Goal: Task Accomplishment & Management: Complete application form

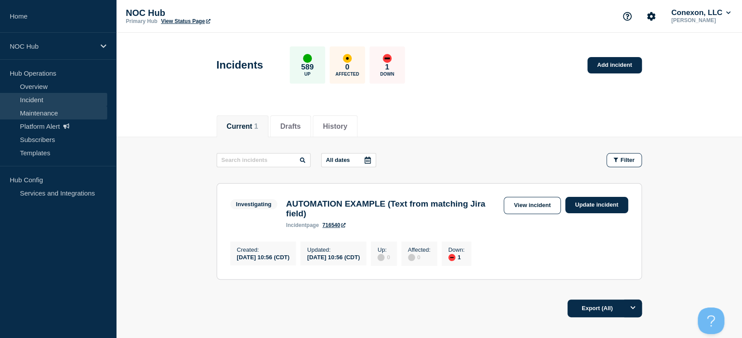
click at [39, 114] on link "Maintenance" at bounding box center [53, 112] width 107 height 13
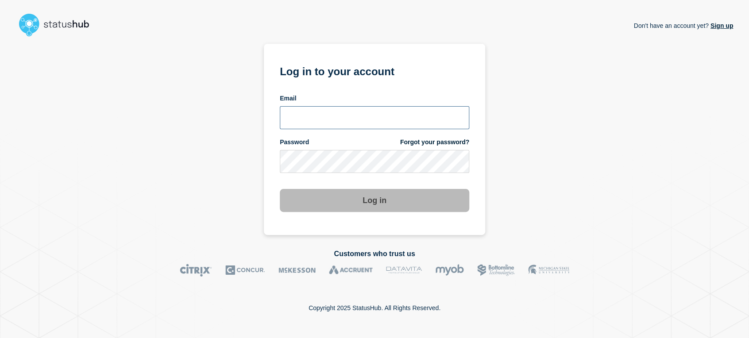
click at [311, 120] on input "email input" at bounding box center [375, 117] width 190 height 23
type input "sean.webb@conexon.us"
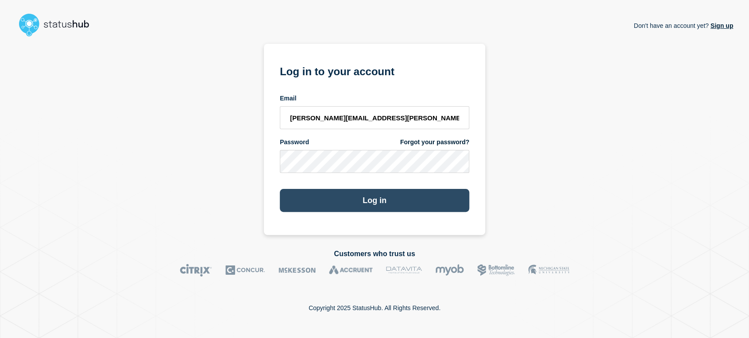
click at [343, 193] on button "Log in" at bounding box center [375, 200] width 190 height 23
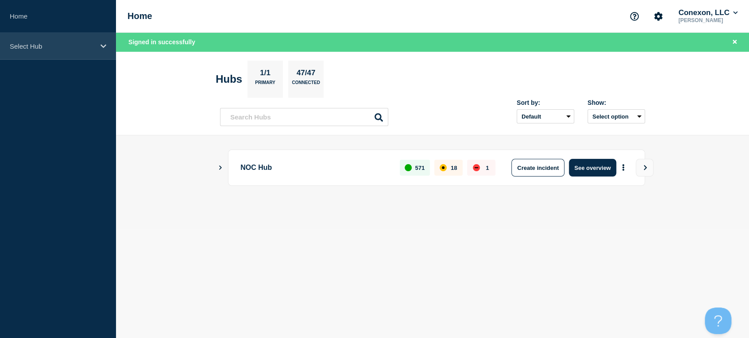
click at [64, 43] on p "Select Hub" at bounding box center [52, 47] width 85 height 8
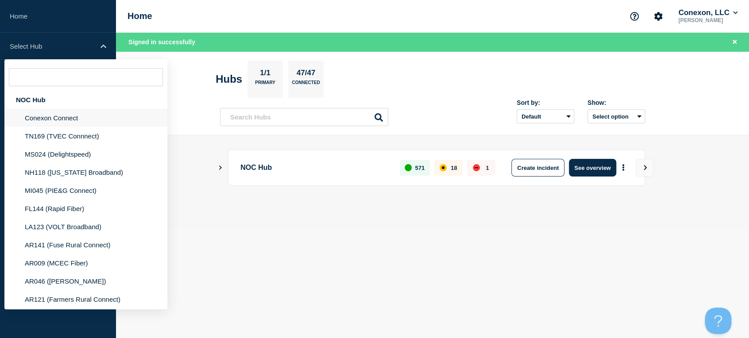
click at [74, 119] on li "Conexon Connect" at bounding box center [85, 118] width 163 height 18
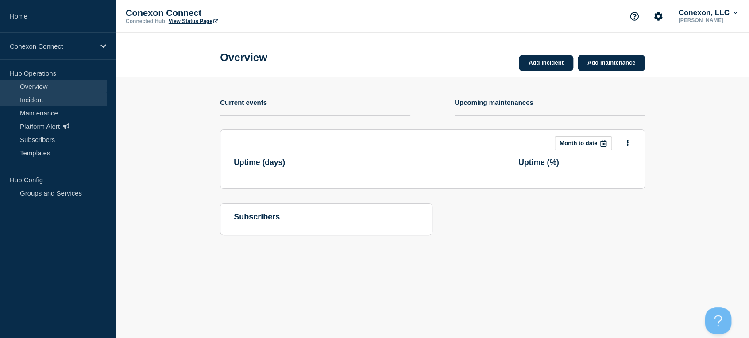
click at [45, 95] on link "Incident" at bounding box center [53, 99] width 107 height 13
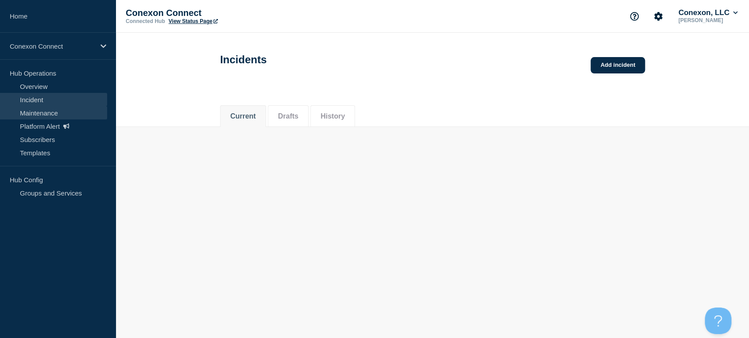
click at [44, 110] on link "Maintenance" at bounding box center [53, 112] width 107 height 13
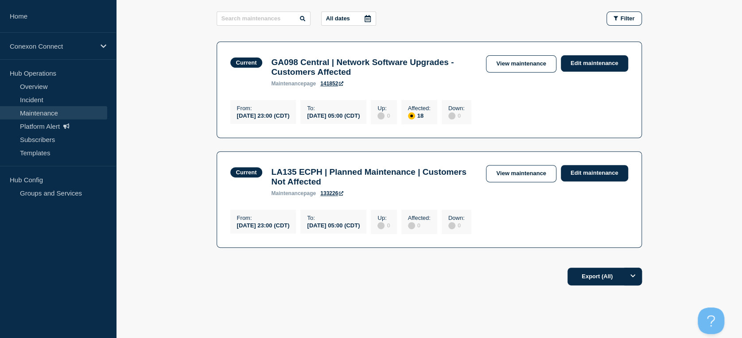
scroll to position [131, 0]
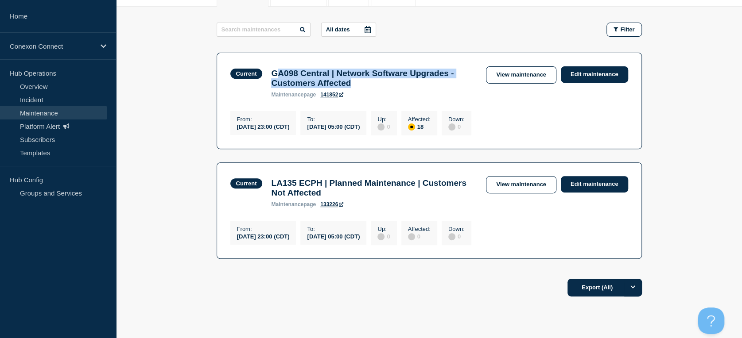
drag, startPoint x: 375, startPoint y: 87, endPoint x: 276, endPoint y: 70, distance: 99.8
click at [276, 70] on h3 "GA098 Central | Network Software Upgrades - Customers Affected" at bounding box center [374, 78] width 206 height 19
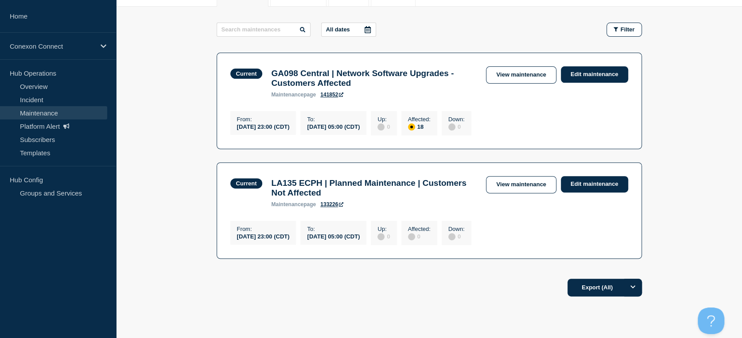
click at [502, 88] on div "Current GA098 Central | Network Software Upgrades - Customers Affected maintena…" at bounding box center [429, 81] width 398 height 31
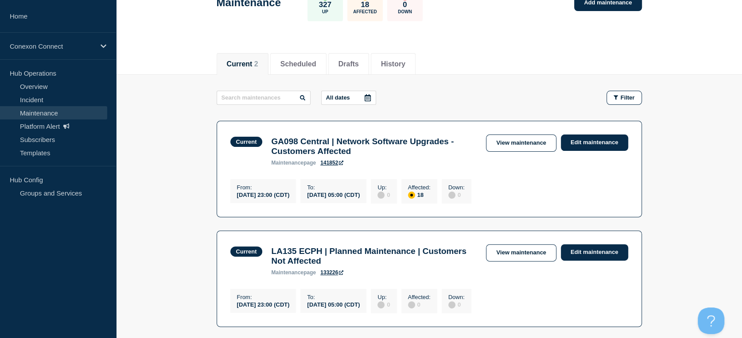
scroll to position [0, 0]
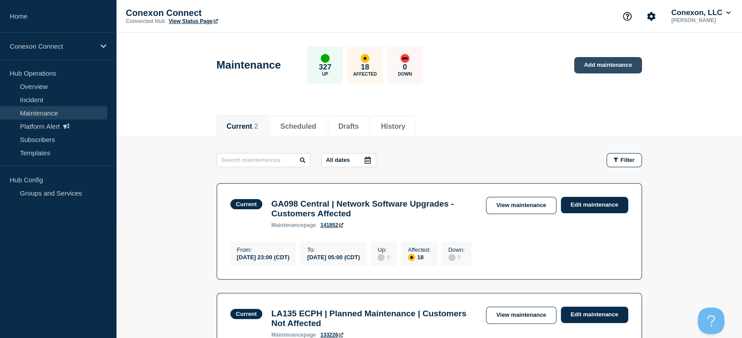
click at [609, 61] on link "Add maintenance" at bounding box center [607, 65] width 67 height 16
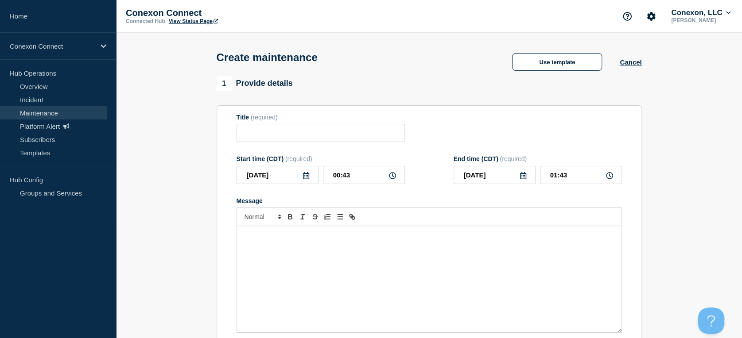
click at [297, 265] on div "Message" at bounding box center [429, 279] width 384 height 106
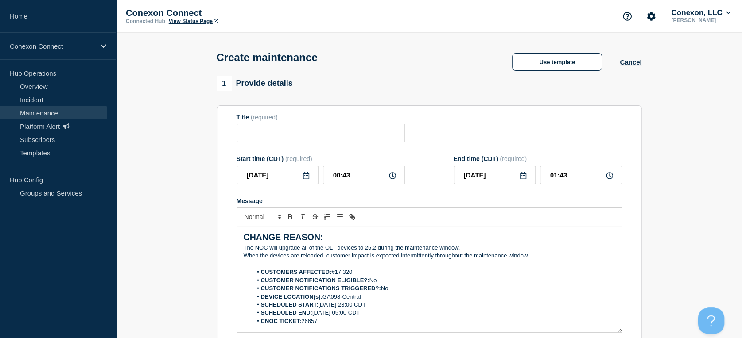
click at [285, 146] on form "Title (required) Start time (CDT) (required) 2025-09-23 00:43 End time (CDT) (r…" at bounding box center [429, 232] width 385 height 237
click at [290, 136] on input "Title" at bounding box center [321, 133] width 168 height 18
click at [316, 134] on input "MS188 |" at bounding box center [321, 133] width 168 height 18
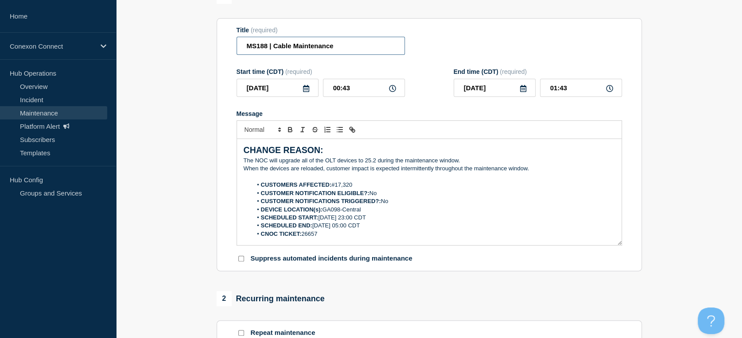
scroll to position [98, 0]
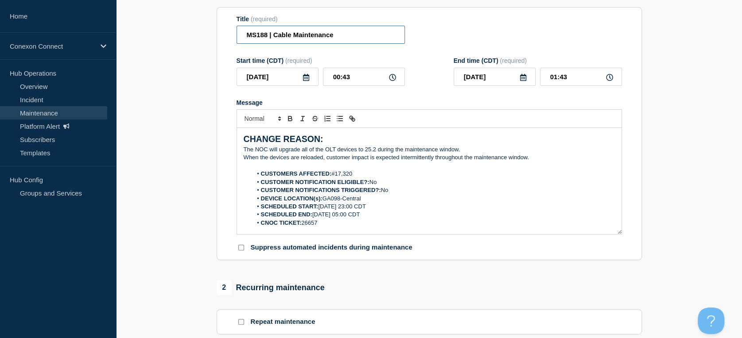
type input "MS188 | Cable Maintenance"
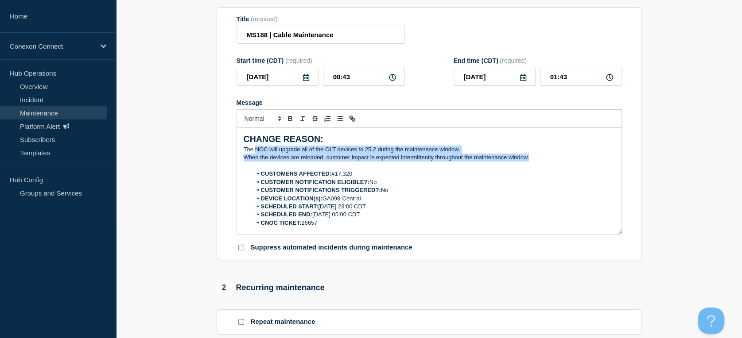
drag, startPoint x: 533, startPoint y: 163, endPoint x: 254, endPoint y: 155, distance: 279.2
click at [254, 155] on div "CHANGE REASON: The NOC will upgrade all of the OLT devices to 25.2 during the m…" at bounding box center [429, 181] width 384 height 106
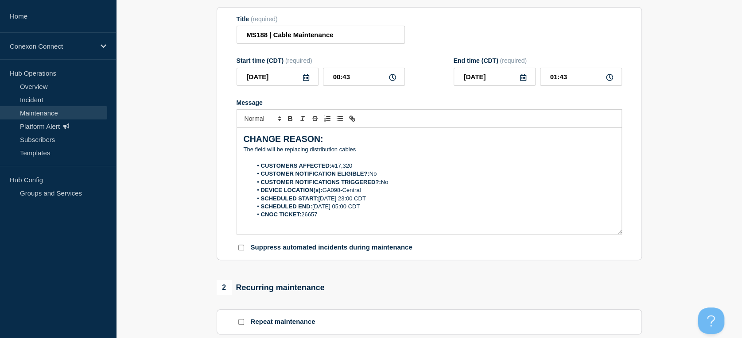
click at [355, 151] on p "The field will be replacing distribution cables" at bounding box center [429, 150] width 371 height 8
click at [320, 219] on li "CNOC TICKET: 26657" at bounding box center [433, 215] width 363 height 8
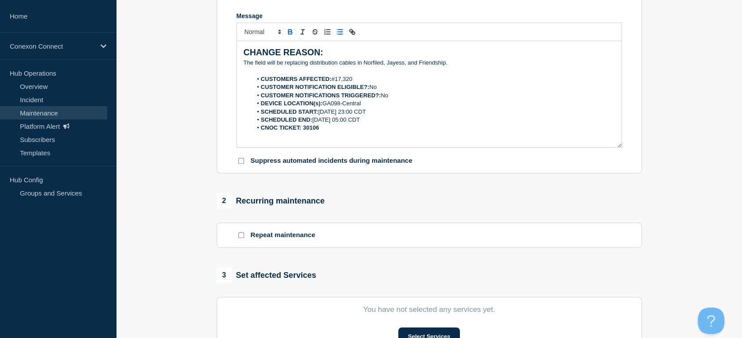
scroll to position [295, 0]
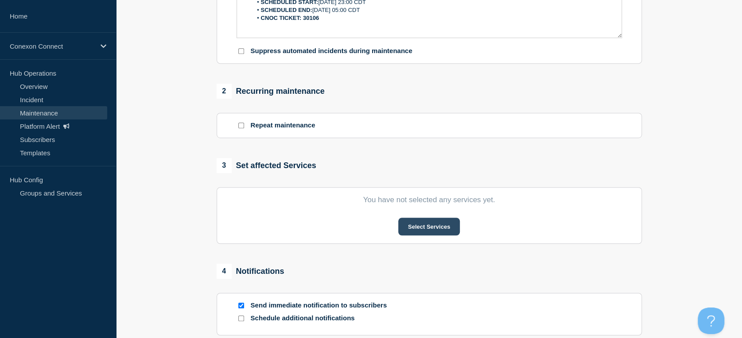
click at [432, 227] on button "Select Services" at bounding box center [429, 227] width 62 height 18
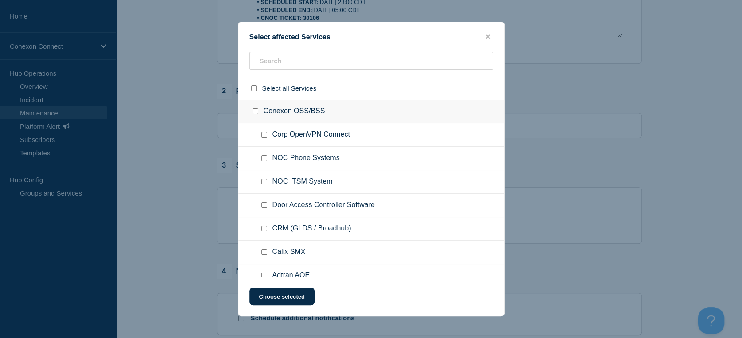
click at [322, 151] on ul "NOC Phone Systems" at bounding box center [371, 158] width 266 height 23
click at [293, 56] on input "text" at bounding box center [371, 61] width 244 height 18
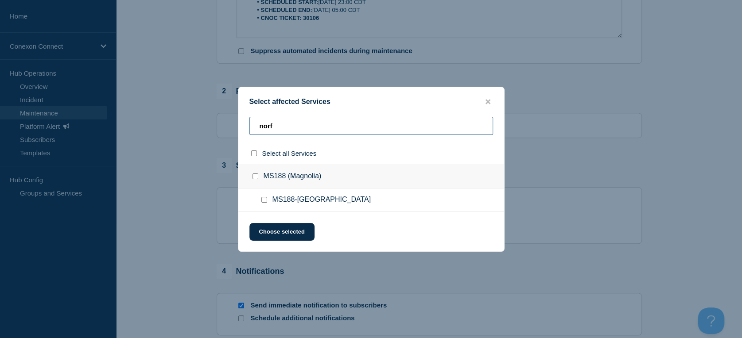
type input "norf"
click at [262, 201] on input "MS188-NORFIELD checkbox" at bounding box center [264, 200] width 6 height 6
checkbox input "true"
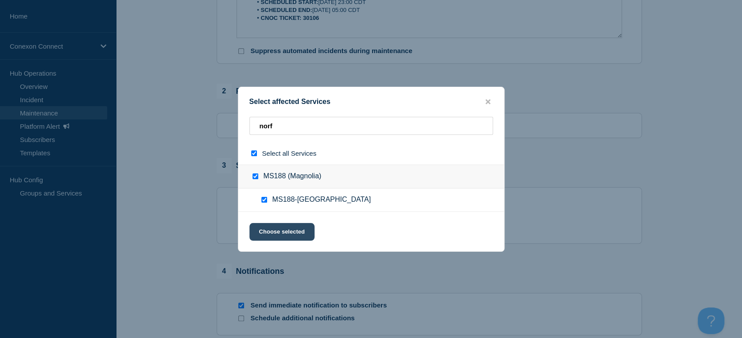
click at [276, 232] on button "Choose selected" at bounding box center [281, 232] width 65 height 18
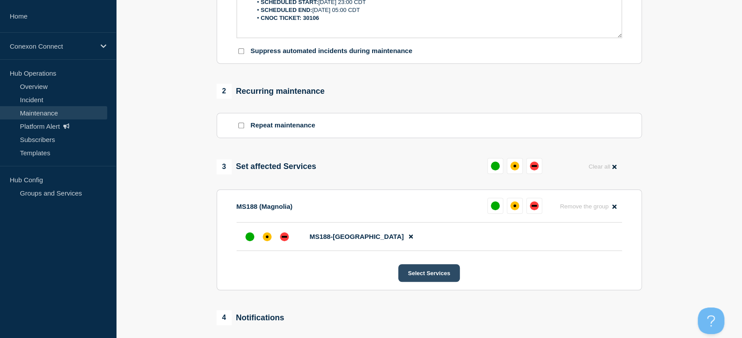
click at [419, 272] on button "Select Services" at bounding box center [429, 273] width 62 height 18
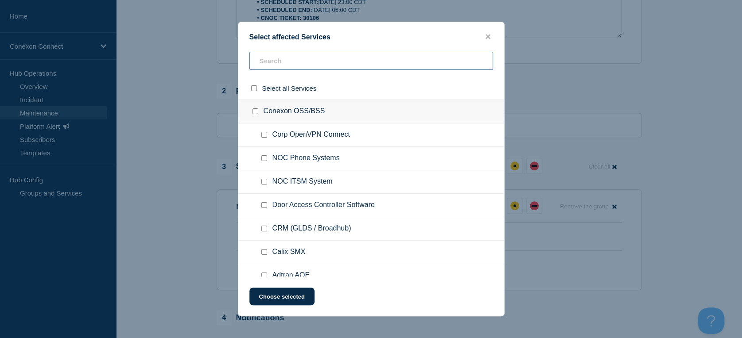
click at [294, 63] on input "text" at bounding box center [371, 61] width 244 height 18
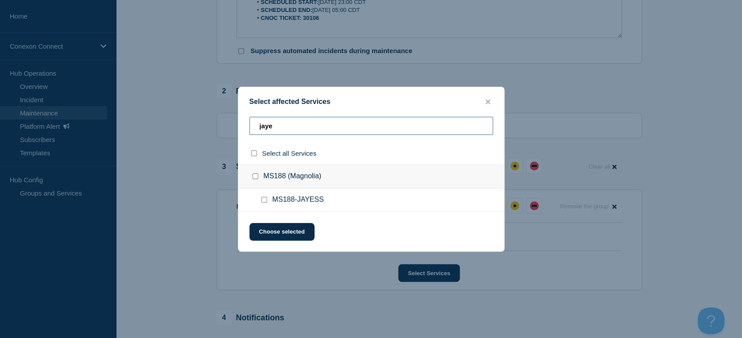
type input "jaye"
click at [263, 203] on input "MS188-JAYESS checkbox" at bounding box center [264, 200] width 6 height 6
checkbox input "true"
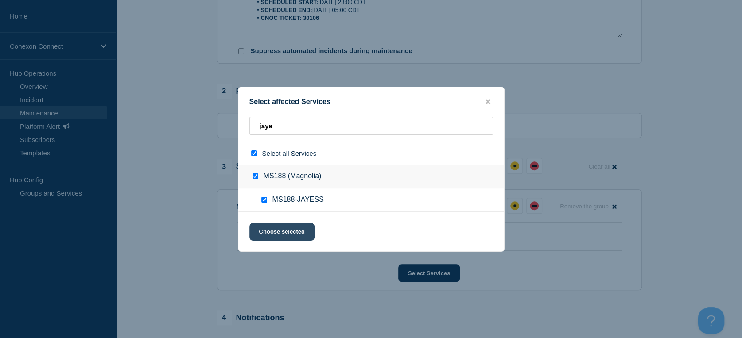
click at [277, 235] on button "Choose selected" at bounding box center [281, 232] width 65 height 18
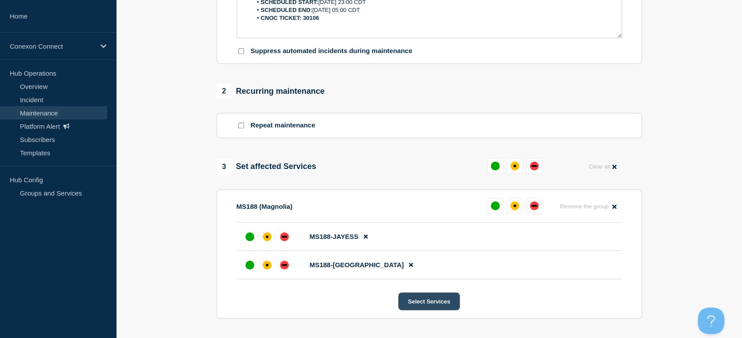
click at [420, 299] on button "Select Services" at bounding box center [429, 302] width 62 height 18
click at [424, 304] on button "Select Services" at bounding box center [429, 302] width 62 height 18
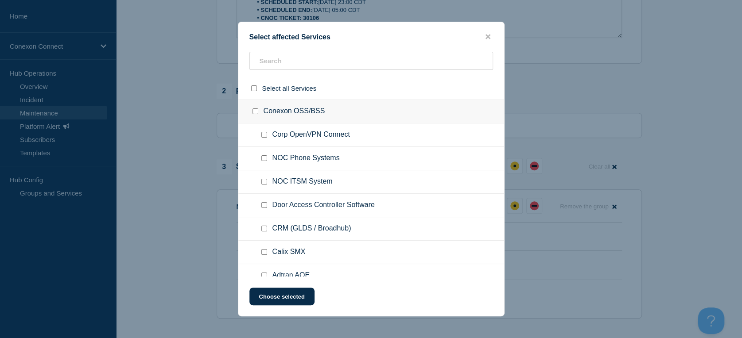
click at [293, 79] on div "Select all Services" at bounding box center [371, 88] width 266 height 23
click at [289, 66] on input "text" at bounding box center [371, 61] width 244 height 18
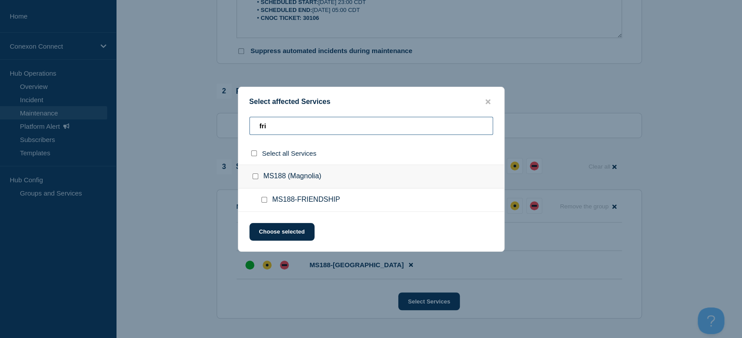
type input "fri"
click at [262, 201] on input "MS188-FRIENDSHIP checkbox" at bounding box center [264, 200] width 6 height 6
checkbox input "true"
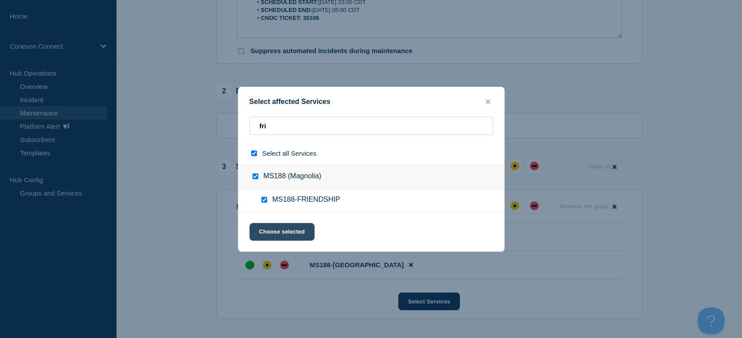
click at [276, 229] on button "Choose selected" at bounding box center [281, 232] width 65 height 18
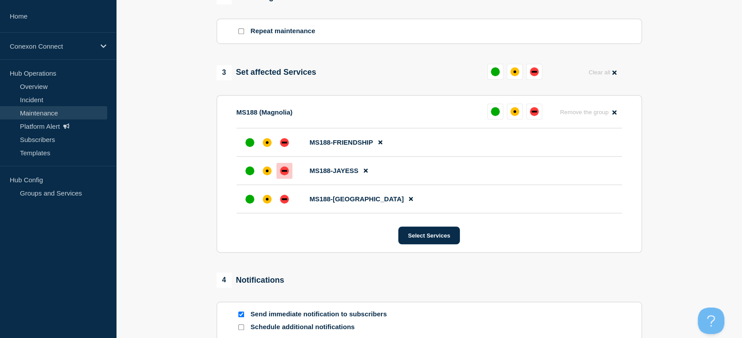
scroll to position [393, 0]
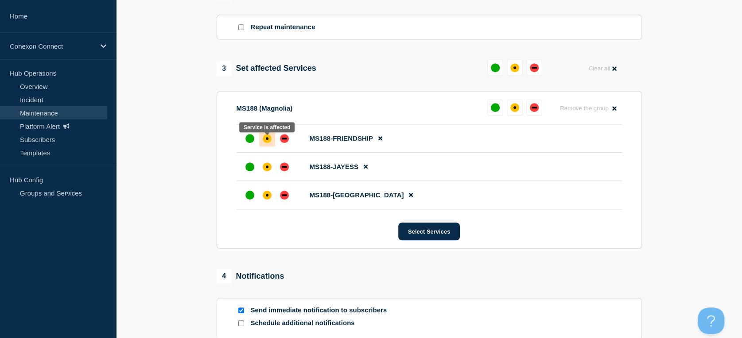
click at [270, 143] on div "affected" at bounding box center [267, 138] width 9 height 9
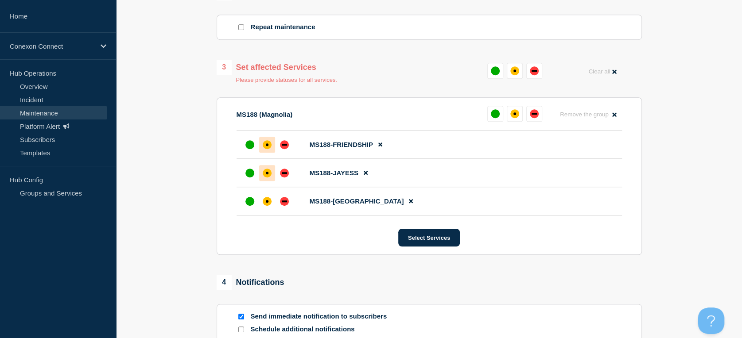
click at [265, 172] on div "affected" at bounding box center [267, 173] width 9 height 9
click at [265, 206] on div "affected" at bounding box center [267, 201] width 9 height 9
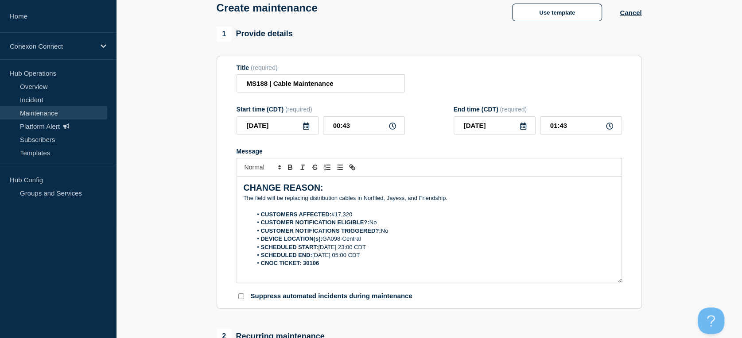
scroll to position [49, 0]
drag, startPoint x: 354, startPoint y: 217, endPoint x: 333, endPoint y: 219, distance: 20.9
click at [333, 219] on li "CUSTOMERS AFFECTED: #17,320" at bounding box center [433, 215] width 363 height 8
click at [363, 242] on li "DEVICE LOCATION(s): GA098-Central" at bounding box center [433, 240] width 363 height 8
drag, startPoint x: 356, startPoint y: 244, endPoint x: 333, endPoint y: 245, distance: 23.1
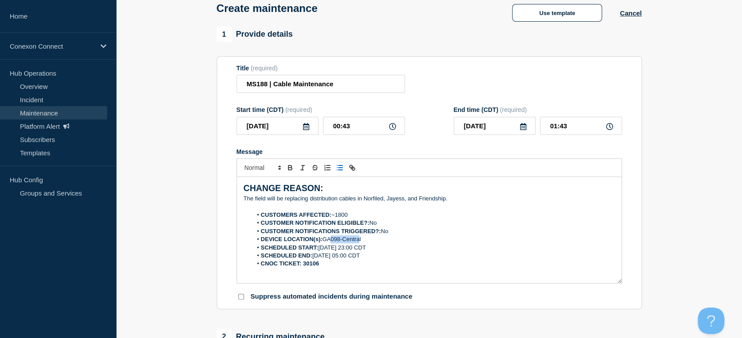
click at [333, 244] on li "DEVICE LOCATION(s): GA098-Central" at bounding box center [433, 240] width 363 height 8
drag, startPoint x: 356, startPoint y: 130, endPoint x: 333, endPoint y: 134, distance: 23.9
click at [333, 134] on input "00:43" at bounding box center [364, 126] width 82 height 18
type input "23:00"
type input "2025-09-24"
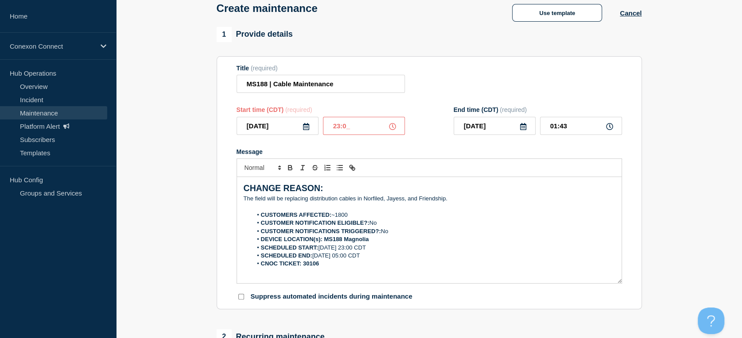
type input "00:00"
drag, startPoint x: 300, startPoint y: 139, endPoint x: 298, endPoint y: 134, distance: 5.4
click at [300, 139] on form "Title (required) MS188 | Cable Maintenance Start time (CDT) (required) 2025-09-…" at bounding box center [429, 183] width 385 height 237
click at [295, 130] on input "2025-09-23" at bounding box center [278, 126] width 82 height 18
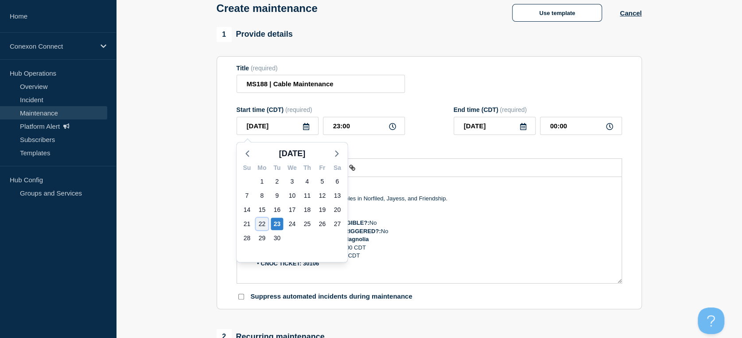
click at [266, 226] on div "22" at bounding box center [262, 224] width 12 height 12
type input "2025-09-22"
type input "2025-09-23"
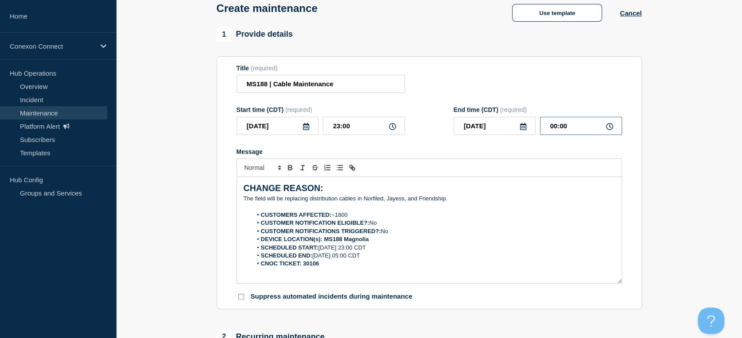
click at [567, 128] on input "00:00" at bounding box center [581, 126] width 82 height 18
click at [569, 131] on input "00:00" at bounding box center [581, 126] width 82 height 18
drag, startPoint x: 569, startPoint y: 131, endPoint x: 522, endPoint y: 137, distance: 47.4
click at [521, 135] on div "2025-09-23 00:00" at bounding box center [538, 126] width 168 height 18
type input "05:00"
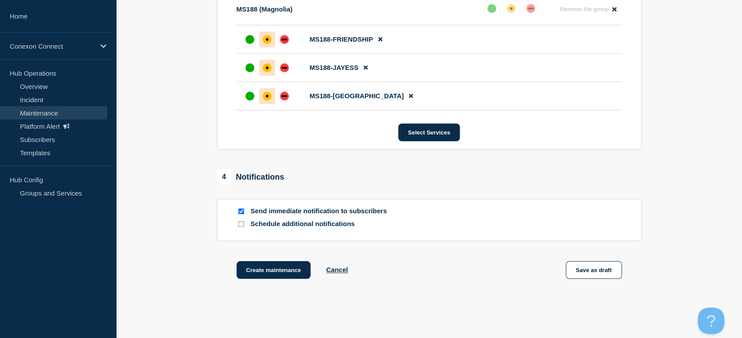
scroll to position [539, 0]
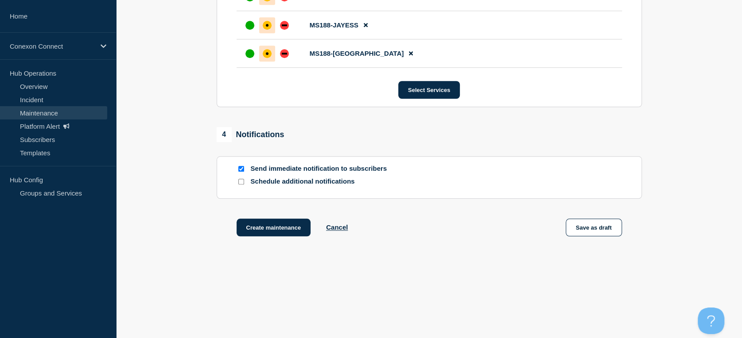
click at [239, 168] on input "Send immediate notification to subscribers" at bounding box center [241, 169] width 6 height 6
checkbox input "false"
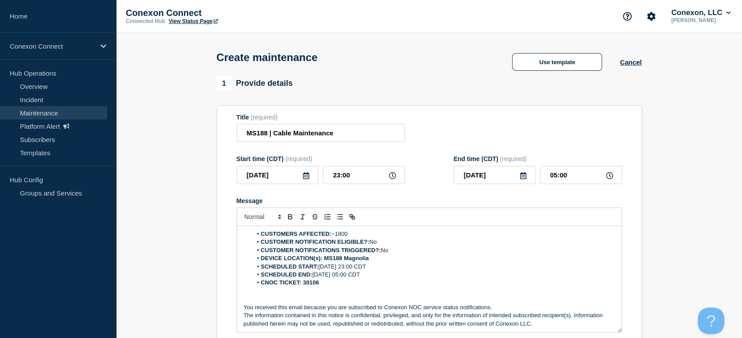
scroll to position [31, 0]
click at [265, 133] on input "MS188 | Cable Maintenance" at bounding box center [321, 133] width 168 height 18
click at [270, 132] on input "MS188 | Cable Maintenance" at bounding box center [321, 133] width 168 height 18
click at [266, 133] on input "MS188 | Cable Maintenance" at bounding box center [321, 133] width 168 height 18
click at [367, 134] on input "MS188 Magnolia | Cable Maintenance" at bounding box center [321, 133] width 168 height 18
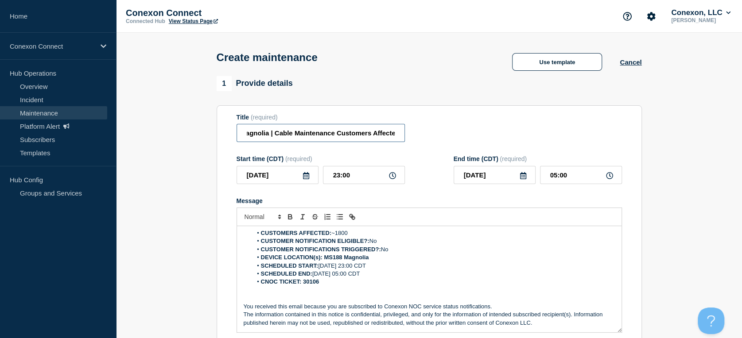
scroll to position [0, 34]
type input "MS188 Magnolia | Cable Maintenance Customers Affected"
click at [436, 54] on div "Create maintenance Use template Cancel" at bounding box center [428, 54] width 445 height 43
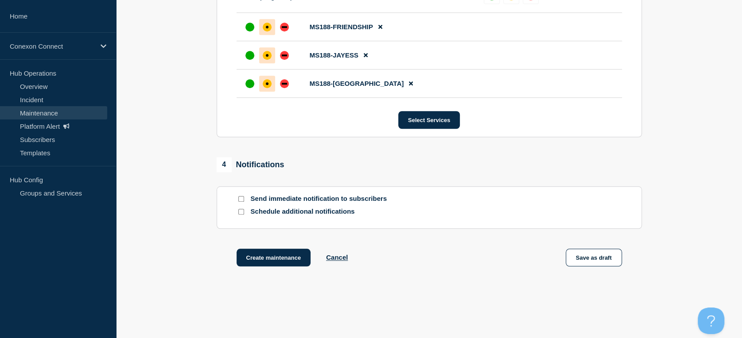
scroll to position [539, 0]
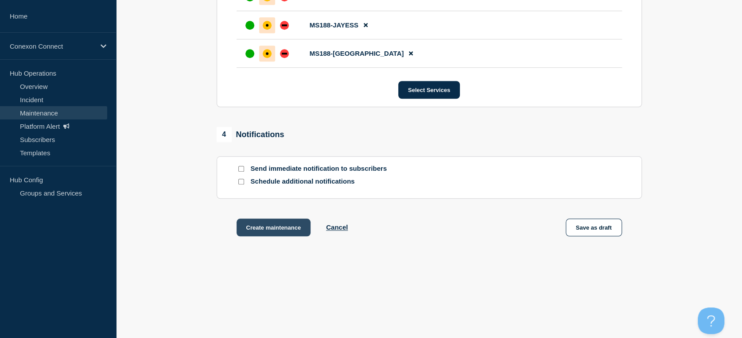
click at [287, 228] on button "Create maintenance" at bounding box center [274, 228] width 74 height 18
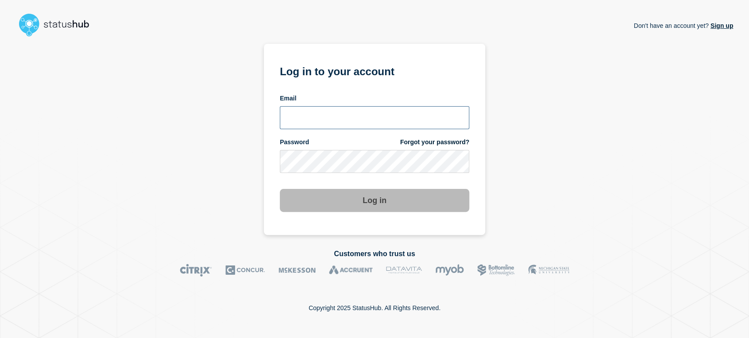
click at [301, 113] on input "email input" at bounding box center [375, 117] width 190 height 23
type input "sean.webb@conexon.us"
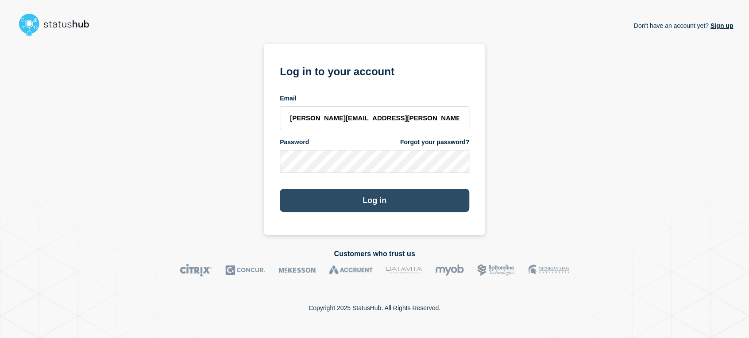
click at [407, 205] on button "Log in" at bounding box center [375, 200] width 190 height 23
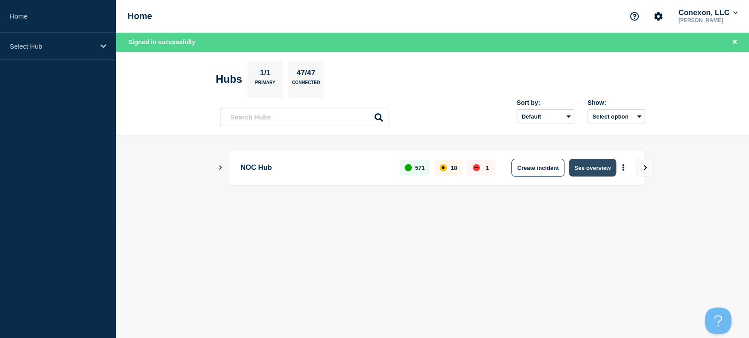
click at [581, 167] on button "See overview" at bounding box center [592, 168] width 47 height 18
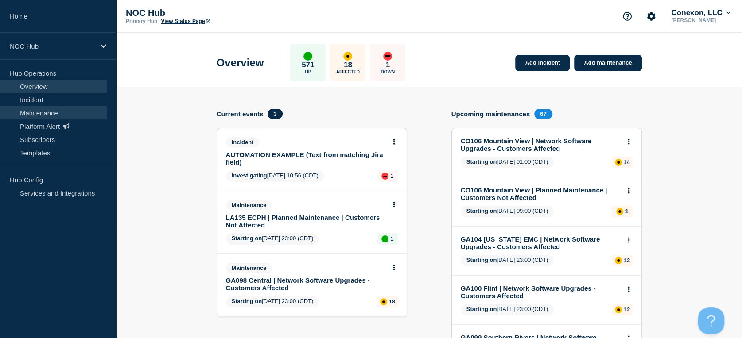
click at [48, 110] on link "Maintenance" at bounding box center [53, 112] width 107 height 13
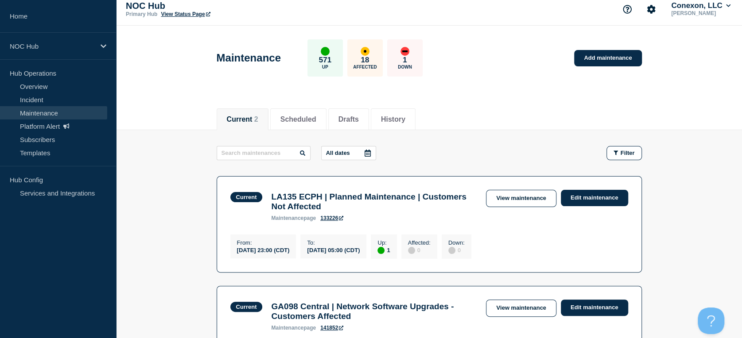
scroll to position [180, 0]
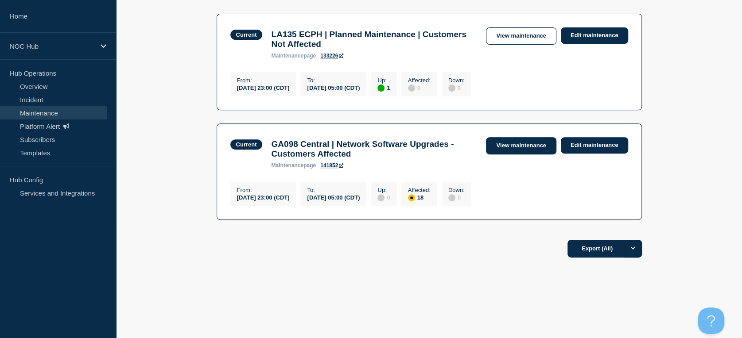
click at [516, 137] on link "View maintenance" at bounding box center [521, 145] width 70 height 17
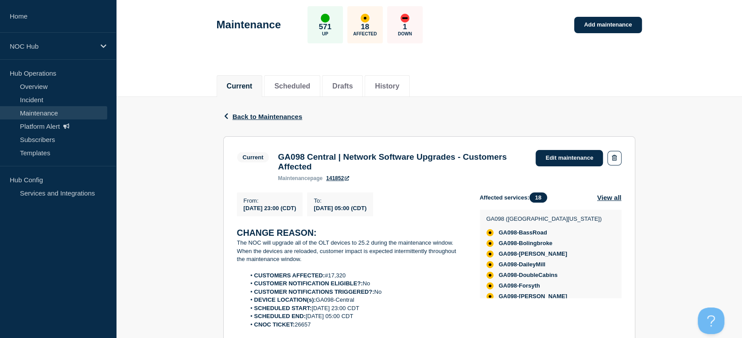
scroll to position [148, 0]
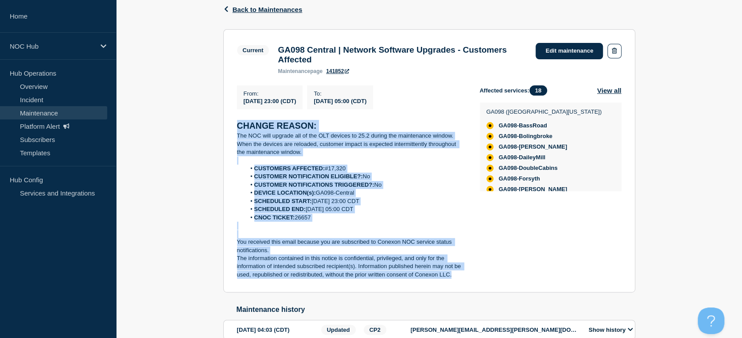
drag, startPoint x: 233, startPoint y: 130, endPoint x: 472, endPoint y: 285, distance: 284.5
click at [472, 285] on section "Current GA098 Central | Network Software Upgrades - Customers Affected maintena…" at bounding box center [429, 161] width 412 height 264
copy div "CHANGE REASON: The NOC will upgrade all of the OLT devices to 25.2 during the m…"
